Goal: Book appointment/travel/reservation

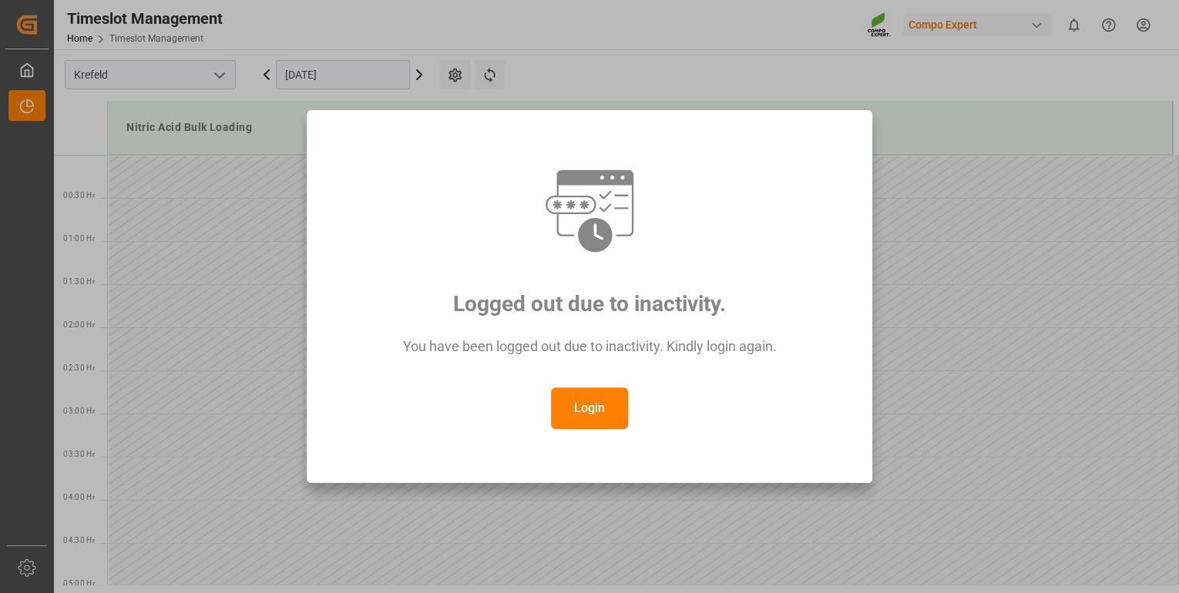
scroll to position [717, 0]
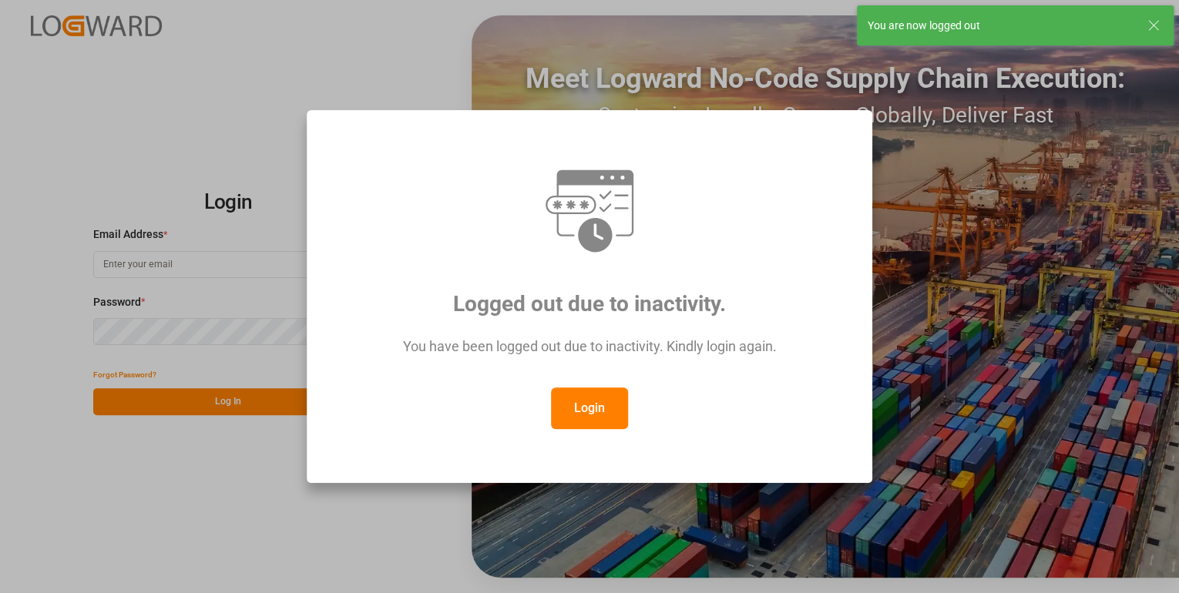
type input "[PERSON_NAME][EMAIL_ADDRESS][PERSON_NAME][DOMAIN_NAME]"
click at [215, 478] on div "Logged out due to inactivity. You have been logged out due to inactivity. Kindl…" at bounding box center [589, 296] width 1179 height 593
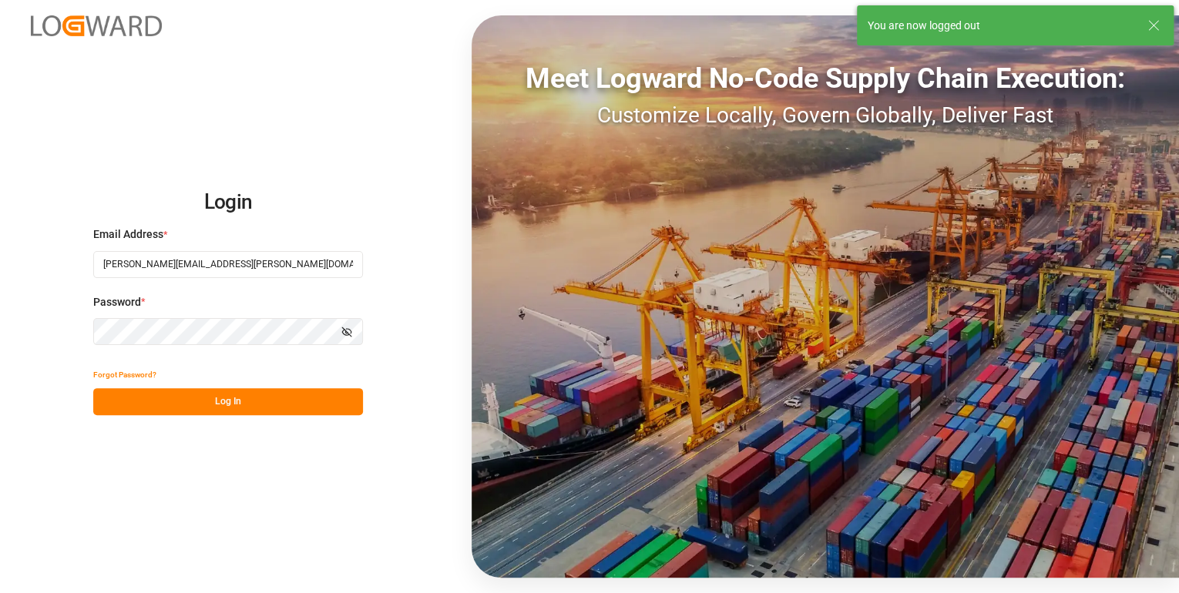
click at [215, 401] on button "Log In" at bounding box center [228, 401] width 270 height 27
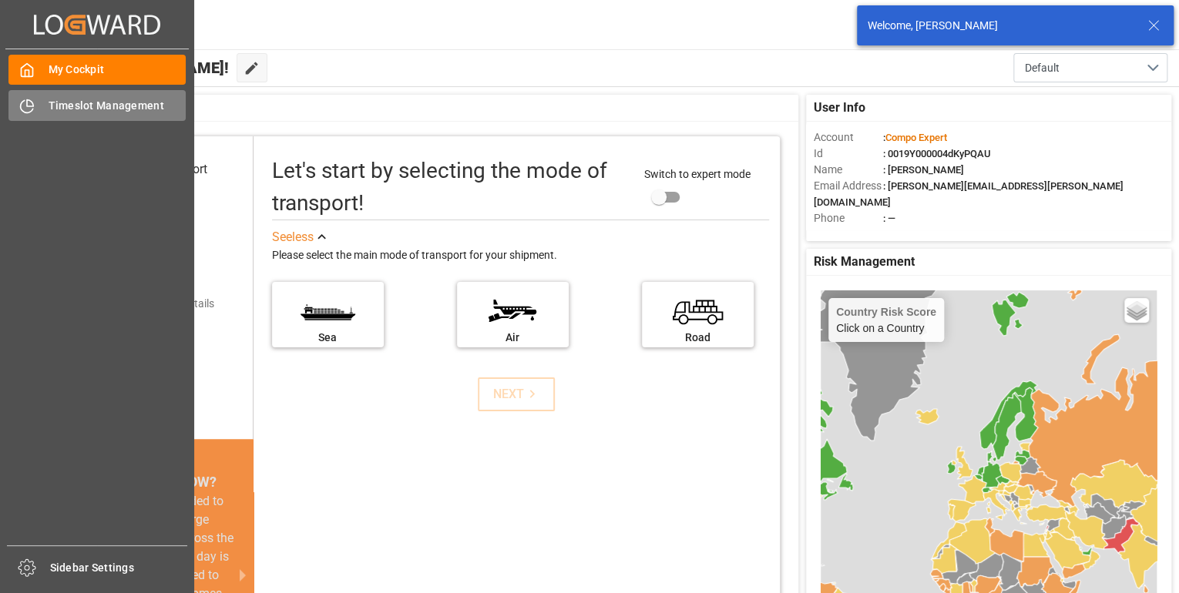
click at [21, 105] on icon at bounding box center [27, 106] width 12 height 12
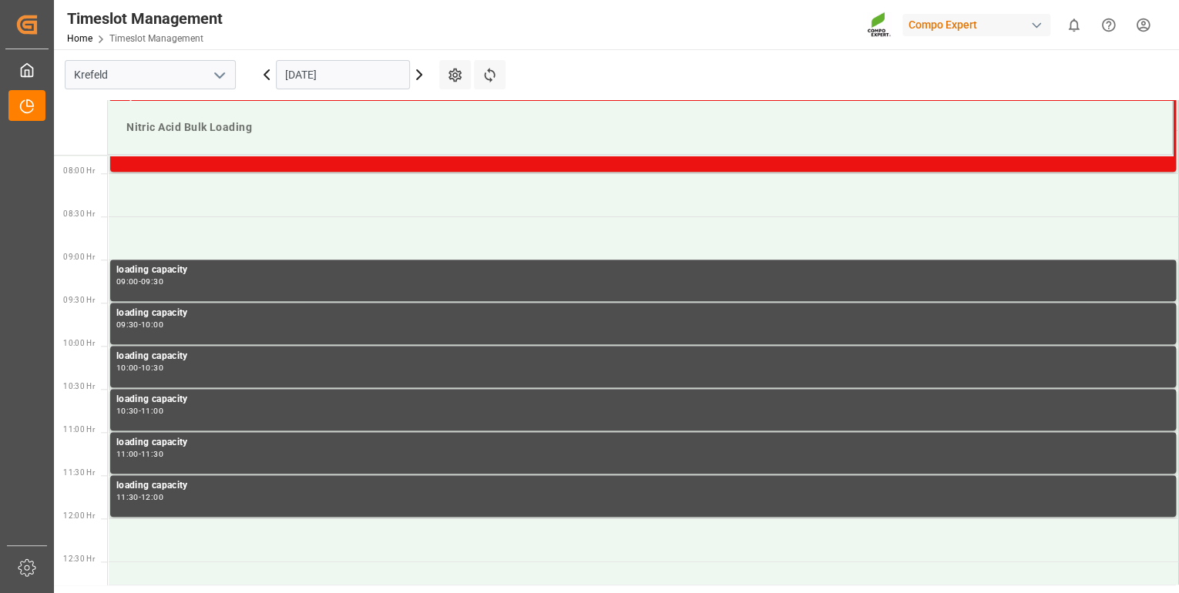
scroll to position [680, 0]
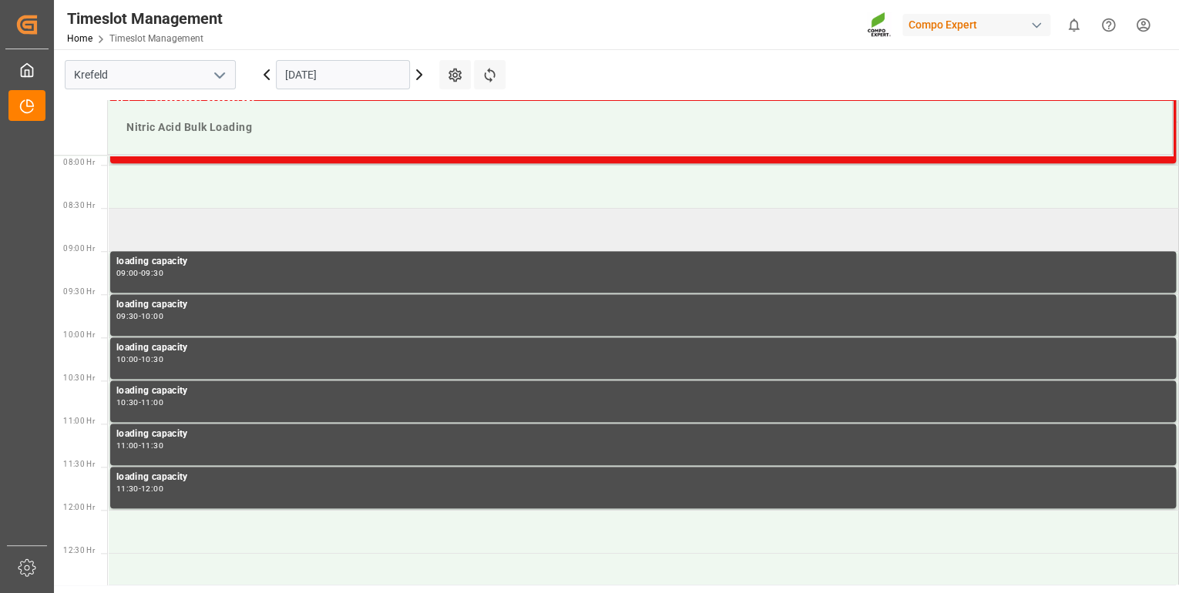
click at [370, 227] on td at bounding box center [643, 229] width 1071 height 43
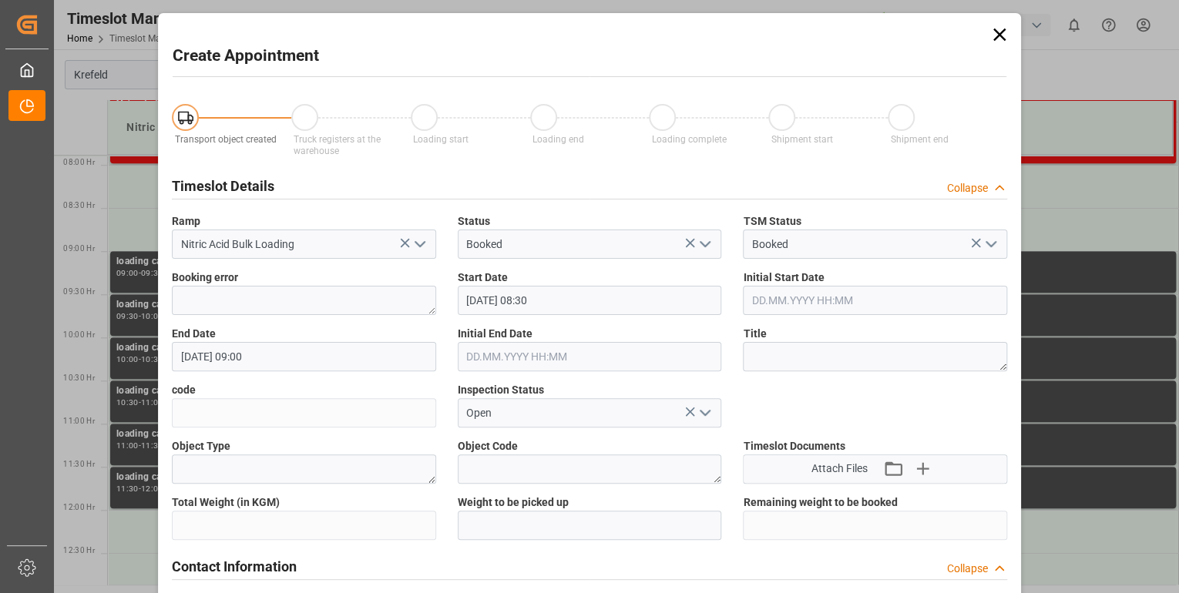
type input "[DATE] 08:30"
type input "[DATE] 09:00"
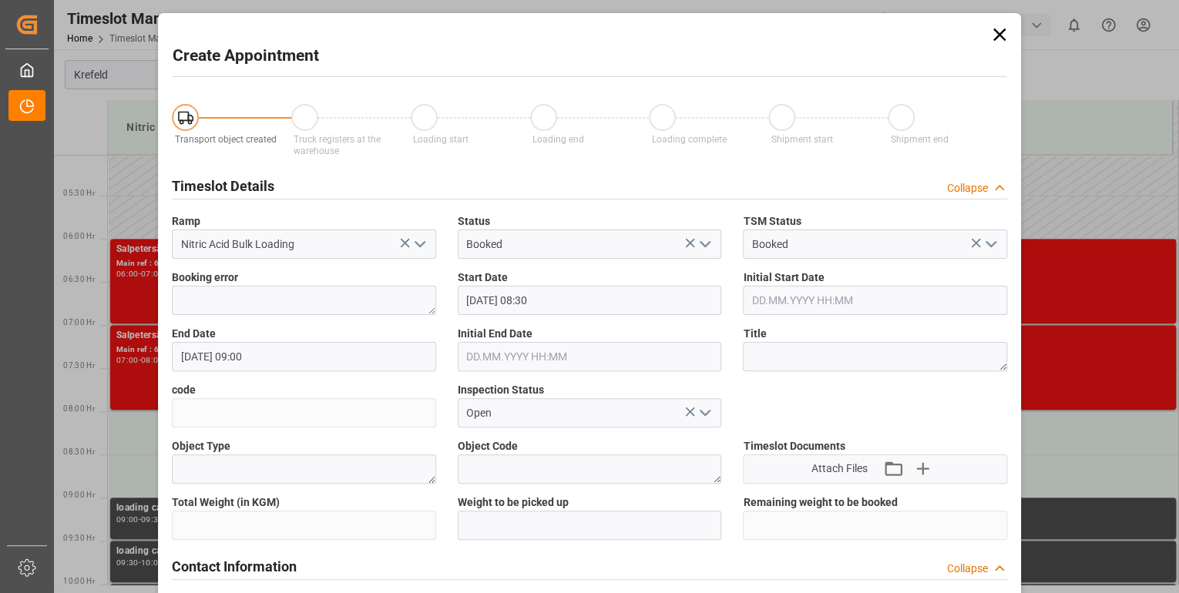
click at [998, 37] on icon at bounding box center [999, 35] width 12 height 12
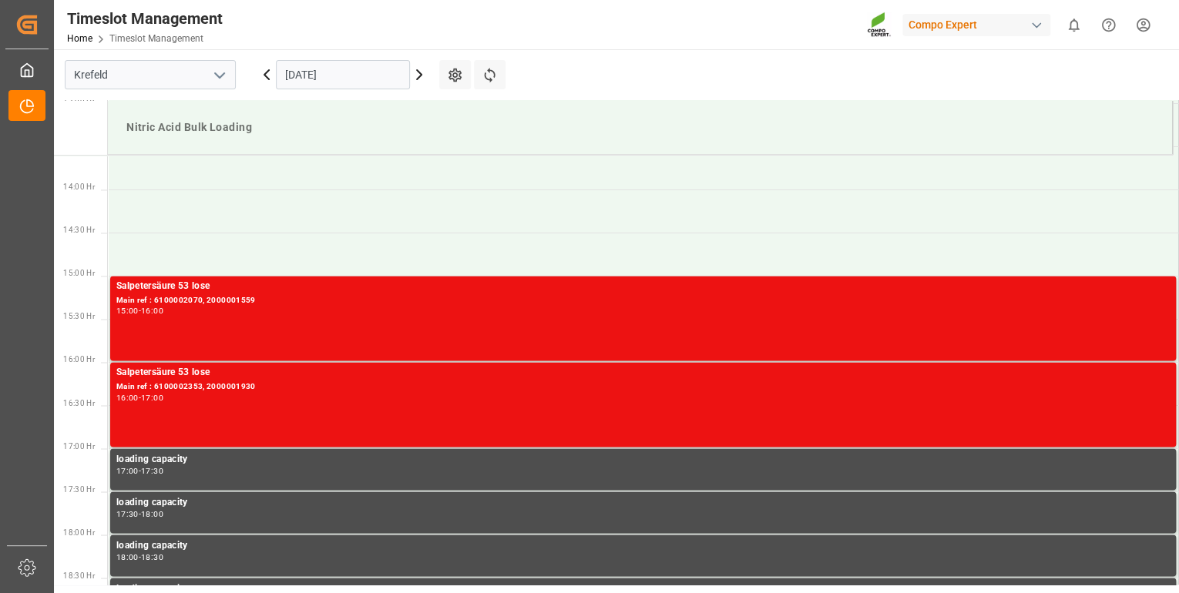
scroll to position [1235, 0]
